Goal: Information Seeking & Learning: Obtain resource

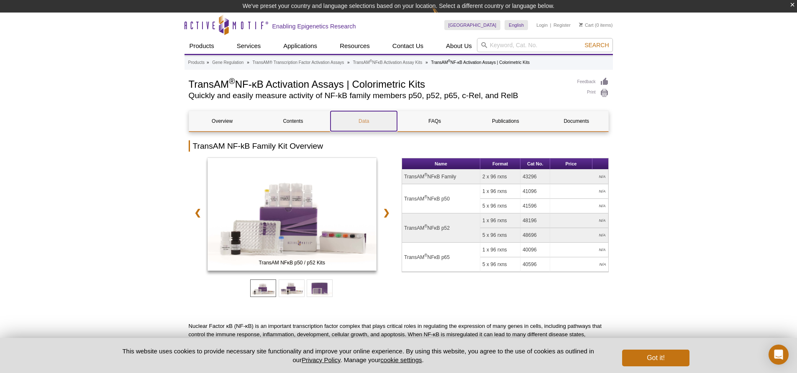
click at [366, 120] on link "Data" at bounding box center [363, 121] width 66 height 20
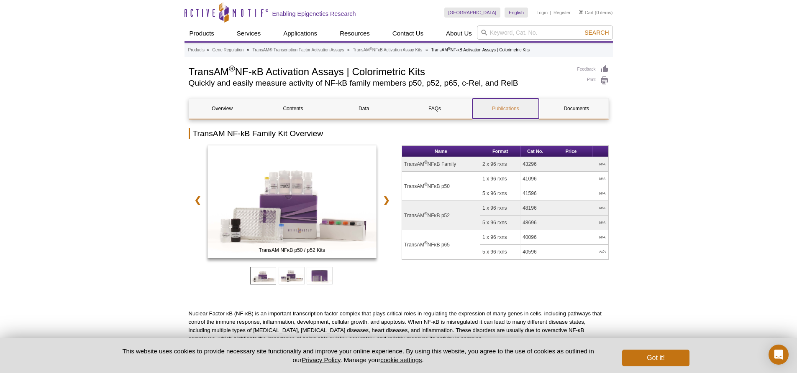
click at [516, 110] on link "Publications" at bounding box center [505, 109] width 66 height 20
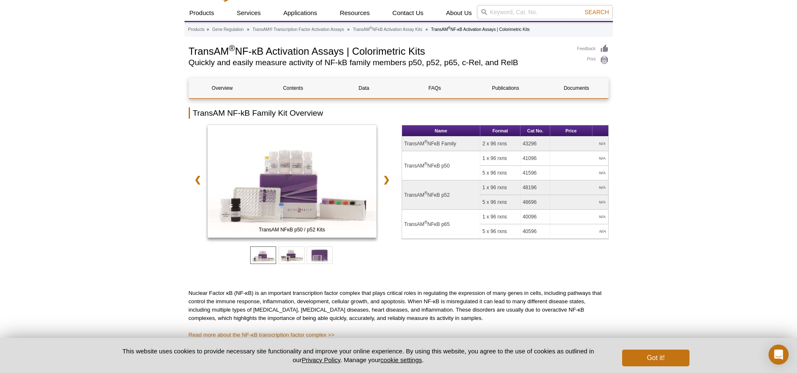
scroll to position [20, 0]
click at [587, 87] on link "Documents" at bounding box center [576, 89] width 66 height 20
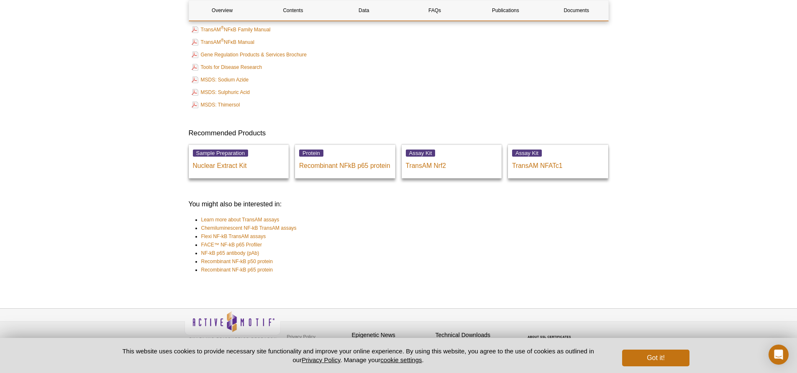
scroll to position [1964, 0]
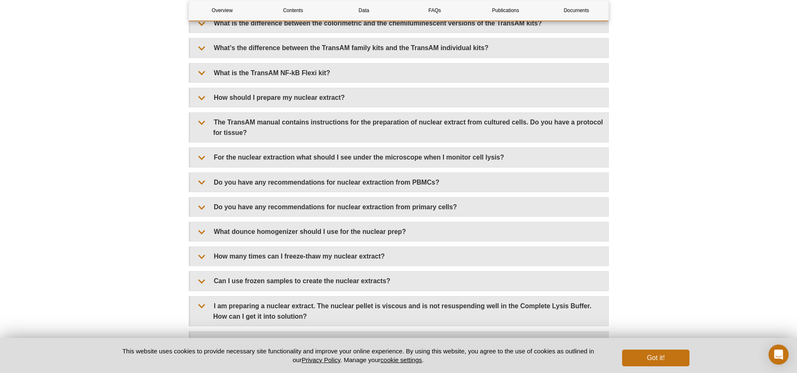
scroll to position [1250, 0]
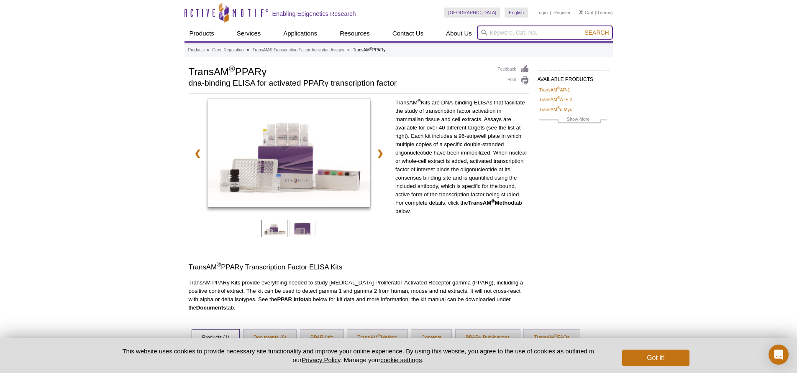
click at [549, 30] on input "search" at bounding box center [545, 33] width 136 height 14
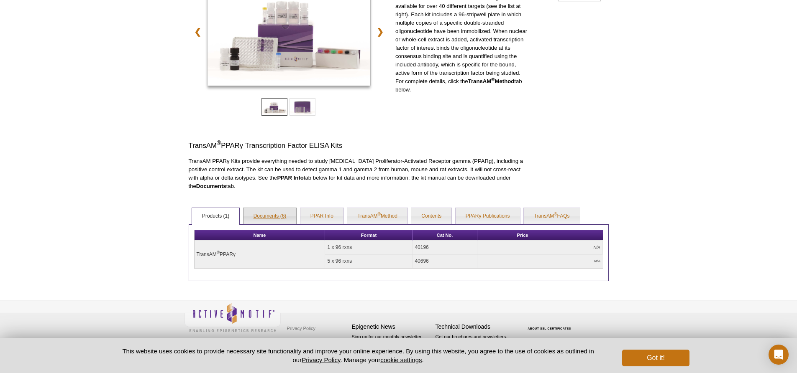
click at [286, 214] on link "Documents (6)" at bounding box center [269, 216] width 53 height 17
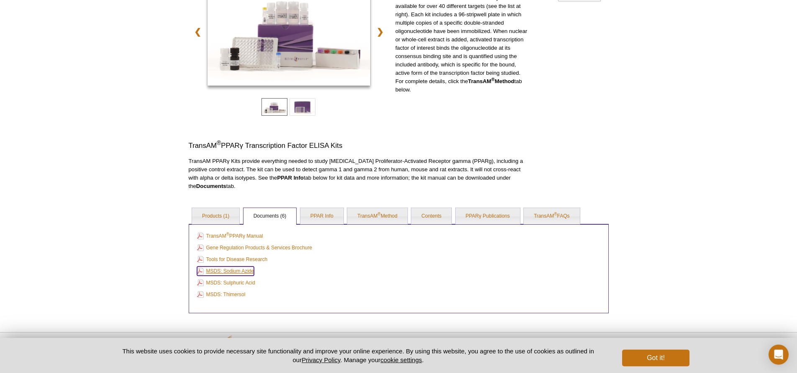
click at [247, 272] on link "MSDS: Sodium Azide" at bounding box center [225, 271] width 57 height 9
click at [242, 281] on link "MSDS: Sulphuric Acid" at bounding box center [226, 282] width 58 height 9
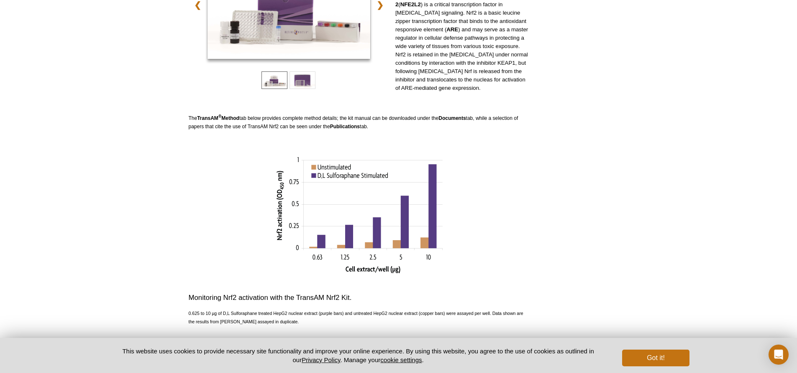
scroll to position [209, 0]
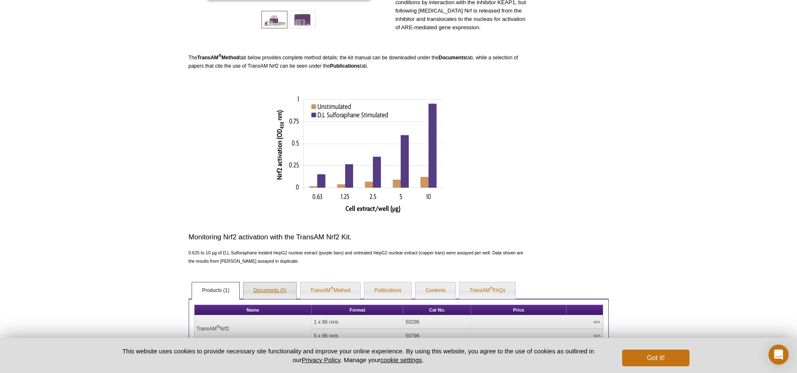
click at [263, 289] on link "Documents (5)" at bounding box center [269, 291] width 53 height 17
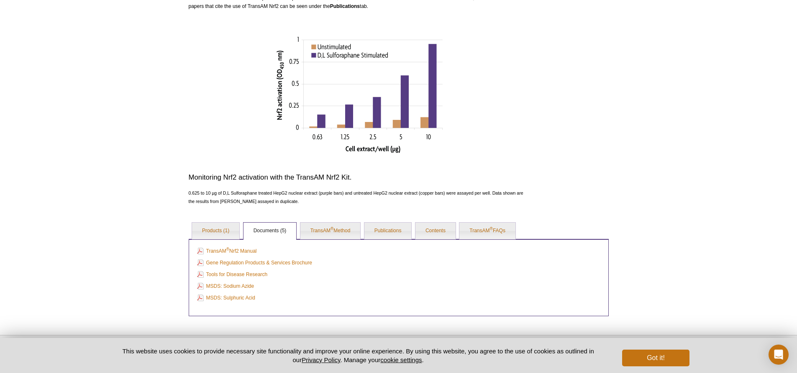
scroll to position [304, 0]
